Goal: Task Accomplishment & Management: Manage account settings

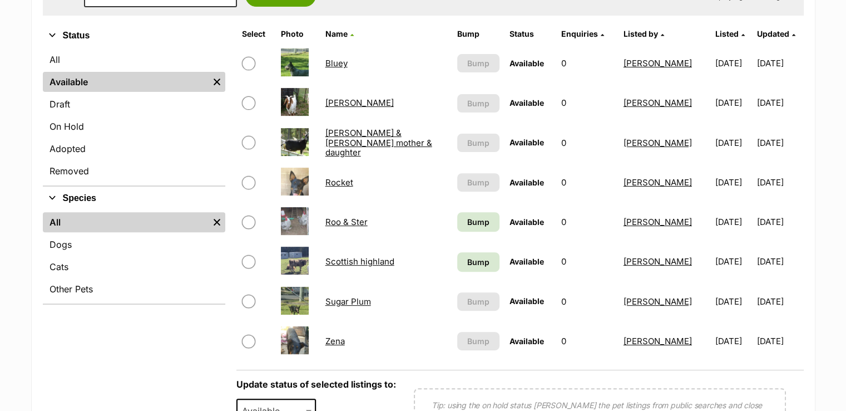
scroll to position [390, 0]
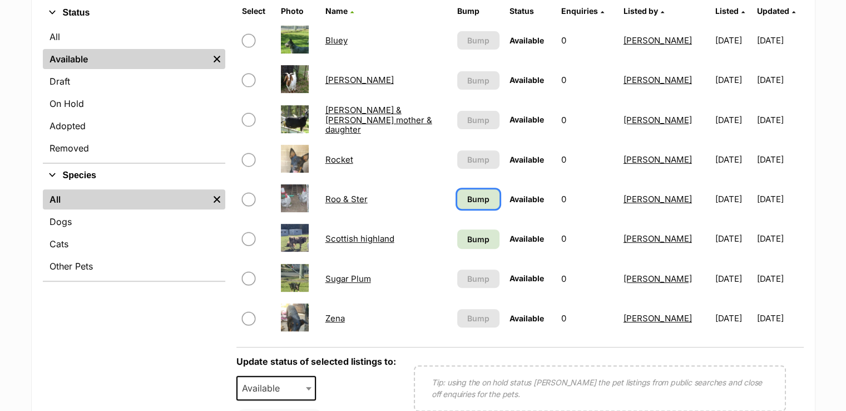
click at [467, 196] on span "Bump" at bounding box center [478, 199] width 22 height 12
click at [467, 234] on span "Bump" at bounding box center [478, 239] width 22 height 12
